Goal: Task Accomplishment & Management: Manage account settings

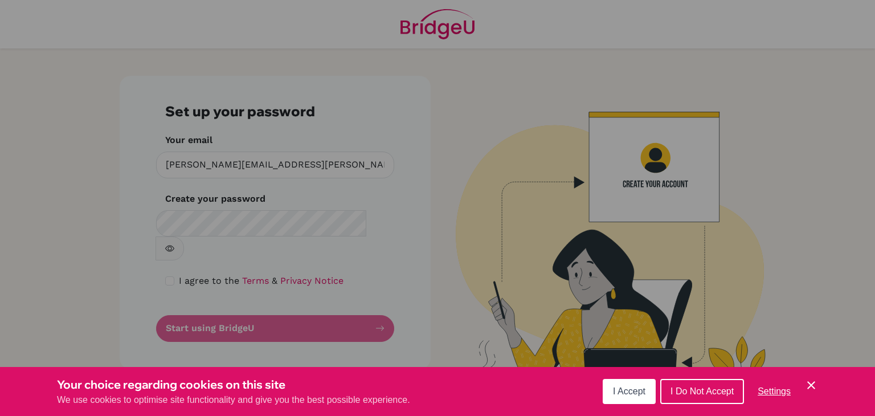
click at [230, 223] on div "Cookie Preferences" at bounding box center [437, 208] width 875 height 416
click at [633, 392] on span "I Accept" at bounding box center [629, 391] width 32 height 10
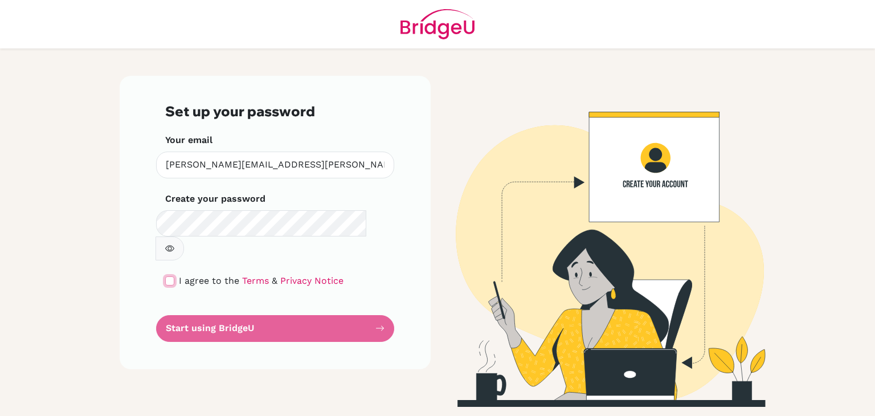
click at [173, 276] on input "checkbox" at bounding box center [169, 280] width 9 height 9
checkbox input "true"
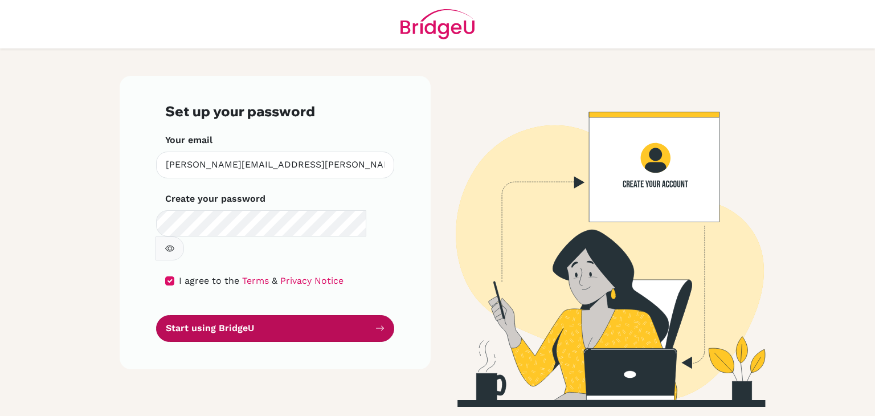
click at [223, 315] on button "Start using BridgeU" at bounding box center [275, 328] width 238 height 27
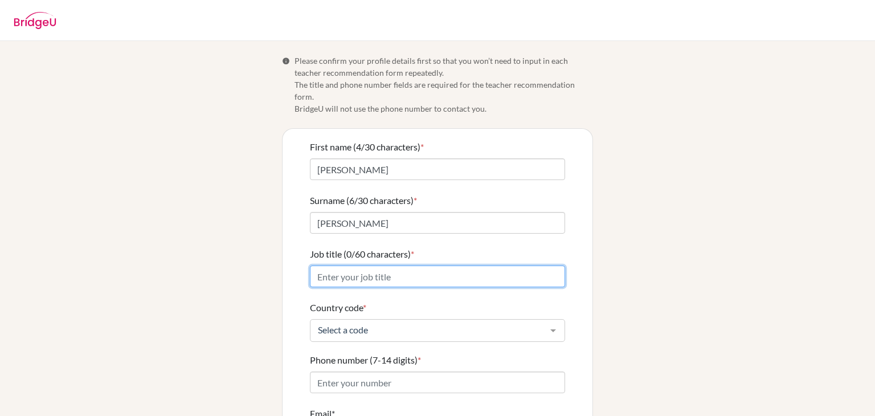
click at [369, 265] on input "Job title (0/60 characters) *" at bounding box center [437, 276] width 255 height 22
type input "HS Calculus and AP CAl"
click at [549, 320] on div at bounding box center [553, 331] width 23 height 22
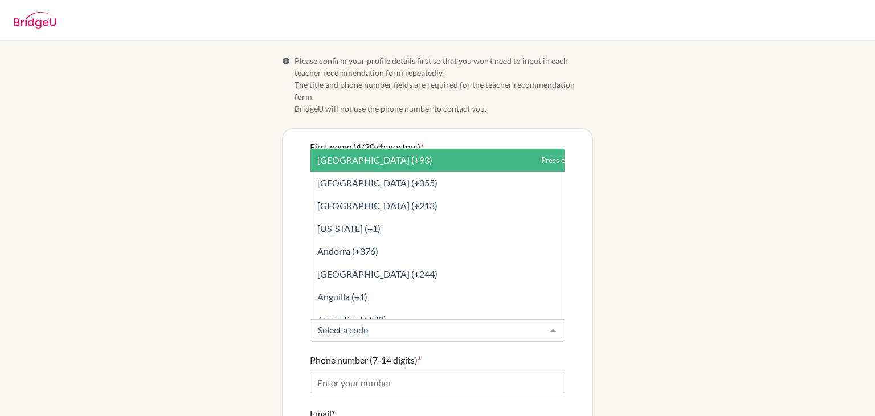
type input "h"
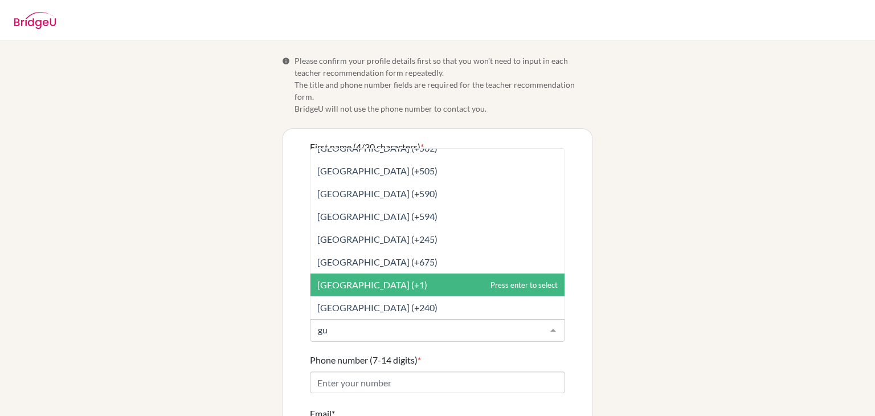
scroll to position [171, 0]
type input "gua"
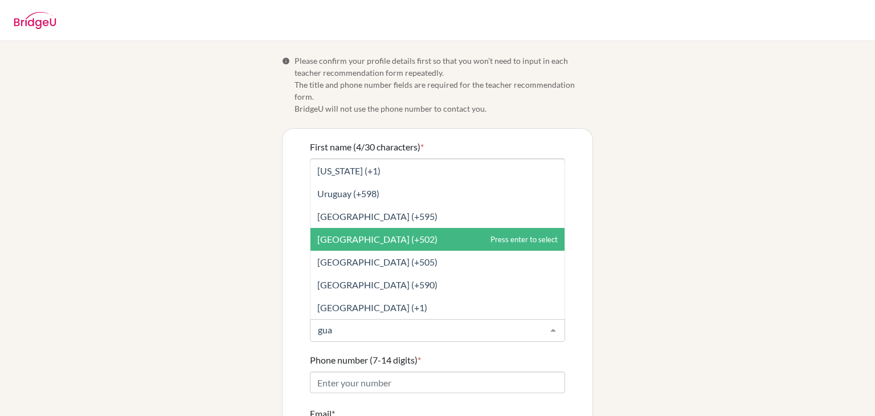
click at [374, 234] on span "Guatemala (+502)" at bounding box center [377, 239] width 120 height 11
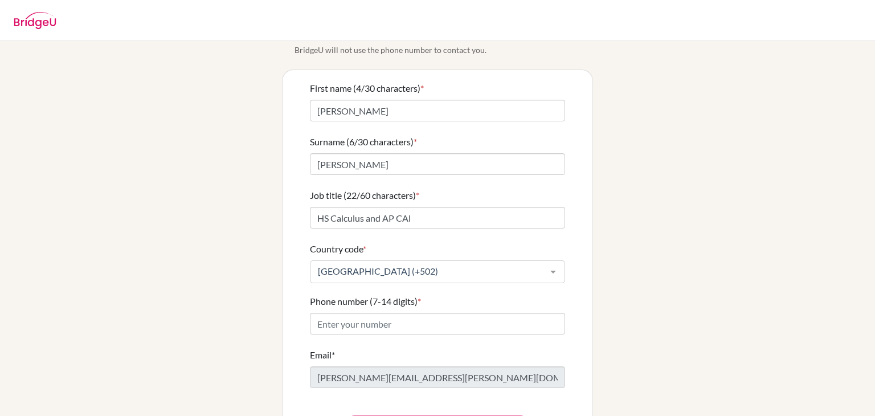
scroll to position [93, 0]
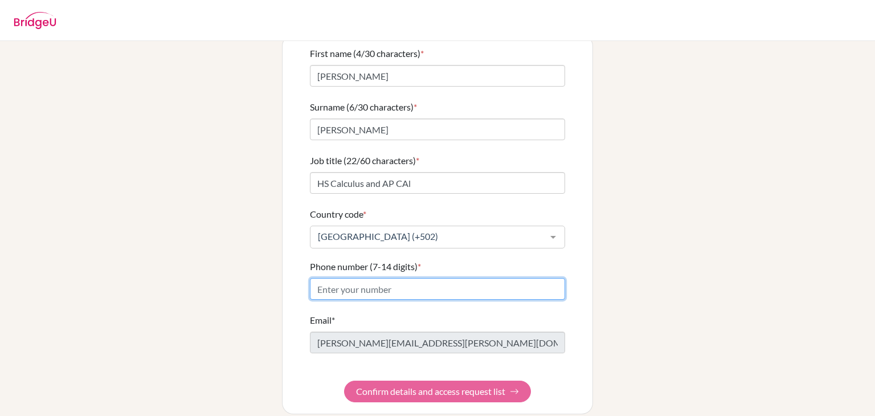
click at [380, 278] on input "Phone number (7-14 digits) *" at bounding box center [437, 289] width 255 height 22
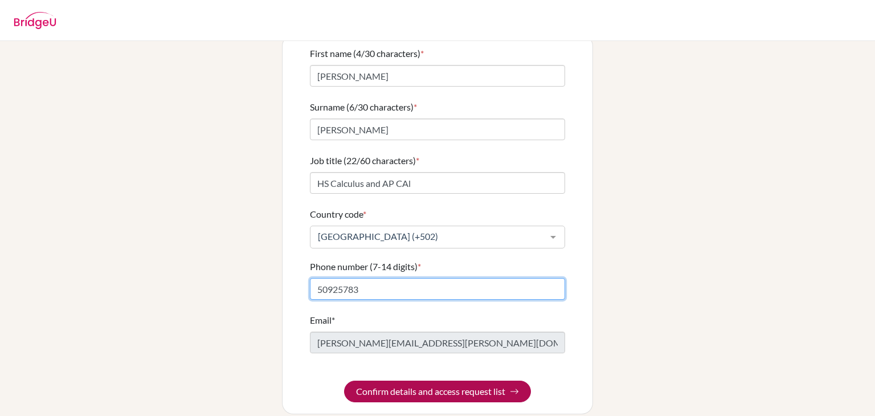
type input "50925783"
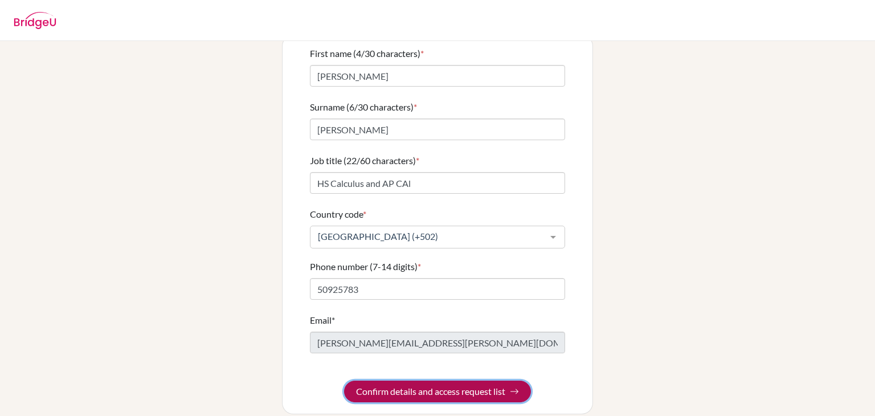
click at [458, 382] on button "Confirm details and access request list" at bounding box center [437, 391] width 187 height 22
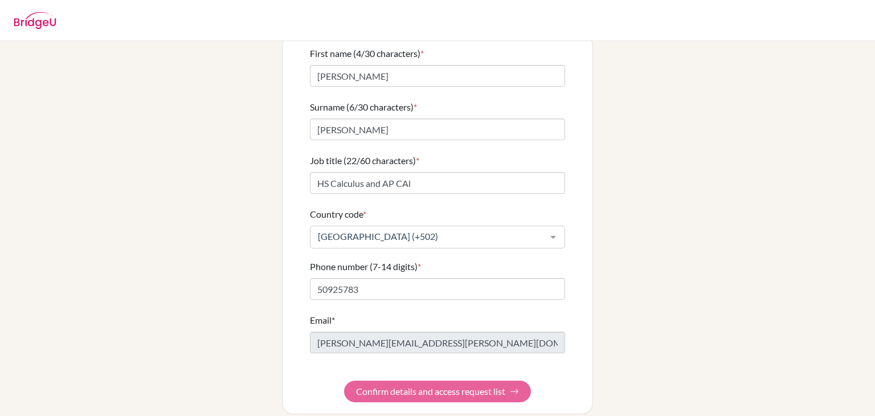
scroll to position [0, 0]
